Goal: Transaction & Acquisition: Purchase product/service

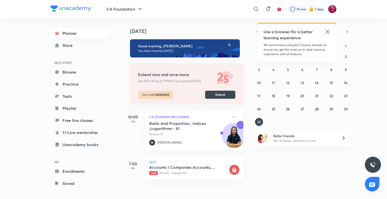
scroll to position [3, 0]
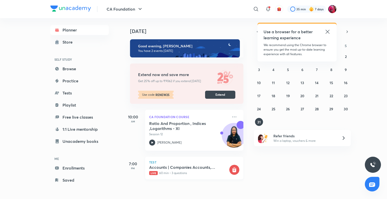
click at [173, 172] on p "Live 60 min • 3 questions" at bounding box center [188, 173] width 79 height 5
click at [231, 166] on rect at bounding box center [234, 170] width 10 height 10
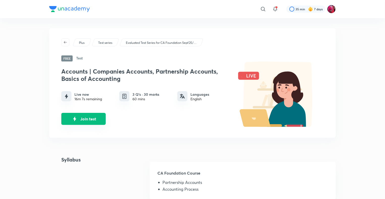
click at [92, 117] on button "Join test" at bounding box center [83, 119] width 44 height 12
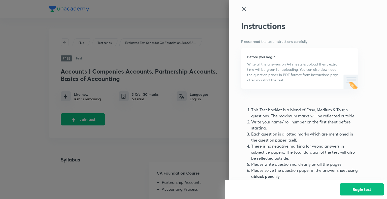
click at [243, 8] on icon at bounding box center [244, 9] width 6 height 6
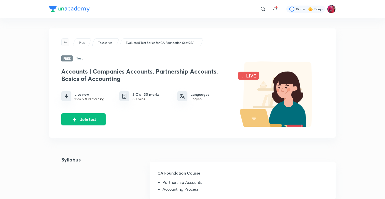
click at [68, 40] on span "button" at bounding box center [66, 42] width 8 height 4
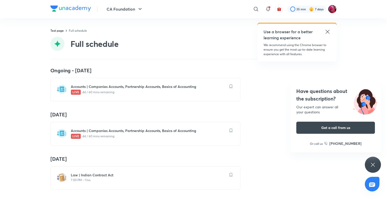
click at [327, 29] on icon at bounding box center [328, 32] width 6 height 6
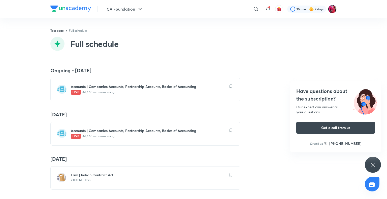
click at [385, 4] on header "CA Foundation ​ 35 min 7 days" at bounding box center [193, 9] width 387 height 18
click at [78, 134] on img at bounding box center [76, 136] width 10 height 5
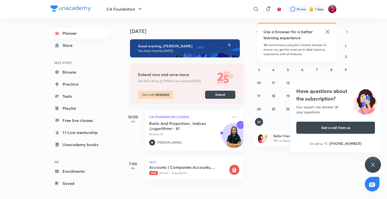
click at [326, 31] on icon at bounding box center [328, 32] width 6 height 6
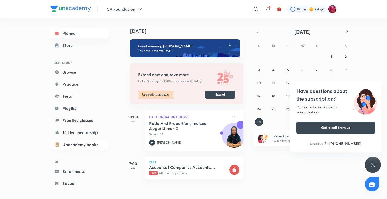
click at [90, 145] on link "Unacademy books" at bounding box center [79, 145] width 58 height 10
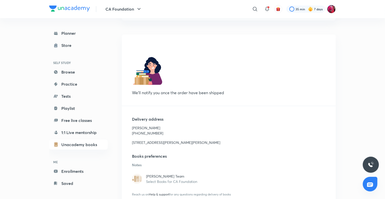
scroll to position [65, 0]
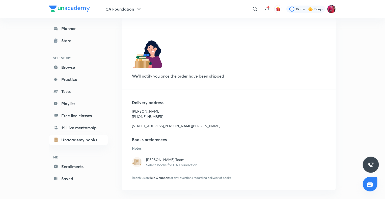
click at [150, 166] on p "Select Books for CA Foundation" at bounding box center [236, 164] width 180 height 5
click at [152, 160] on p "[PERSON_NAME] Team" at bounding box center [236, 159] width 180 height 5
click at [135, 165] on img at bounding box center [137, 162] width 10 height 10
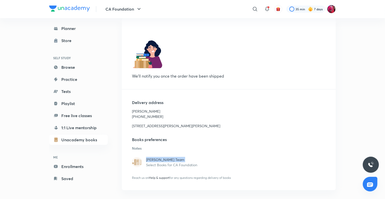
click at [135, 165] on img at bounding box center [137, 162] width 10 height 10
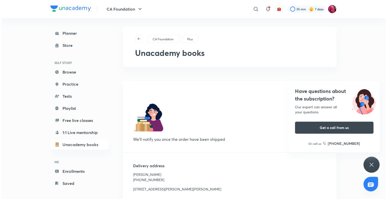
scroll to position [0, 0]
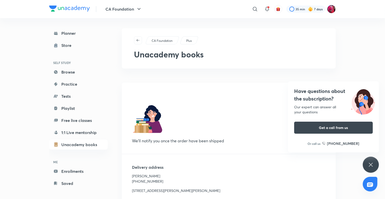
click at [188, 39] on p "Plus" at bounding box center [189, 41] width 6 height 5
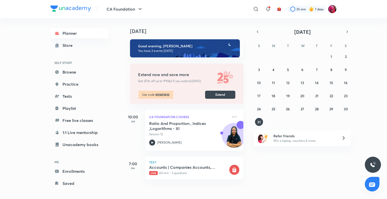
click at [137, 32] on h4 "[DATE]" at bounding box center [189, 31] width 119 height 6
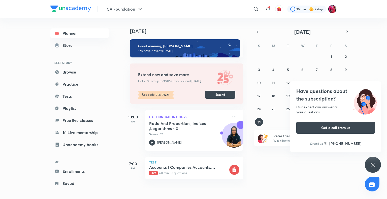
click at [381, 88] on div "[DATE] Good evening, Anushka You have 2 events [DATE] Extend now and save more …" at bounding box center [254, 103] width 263 height 170
click at [266, 182] on div "[DATE] Good evening, Anushka You have 2 events [DATE] Extend now and save more …" at bounding box center [254, 103] width 263 height 170
click at [385, 56] on div "CA Foundation ​ 35 min 7 days Planner Store SELF STUDY Browse Practice Tests Pl…" at bounding box center [193, 99] width 387 height 199
